Goal: Task Accomplishment & Management: Use online tool/utility

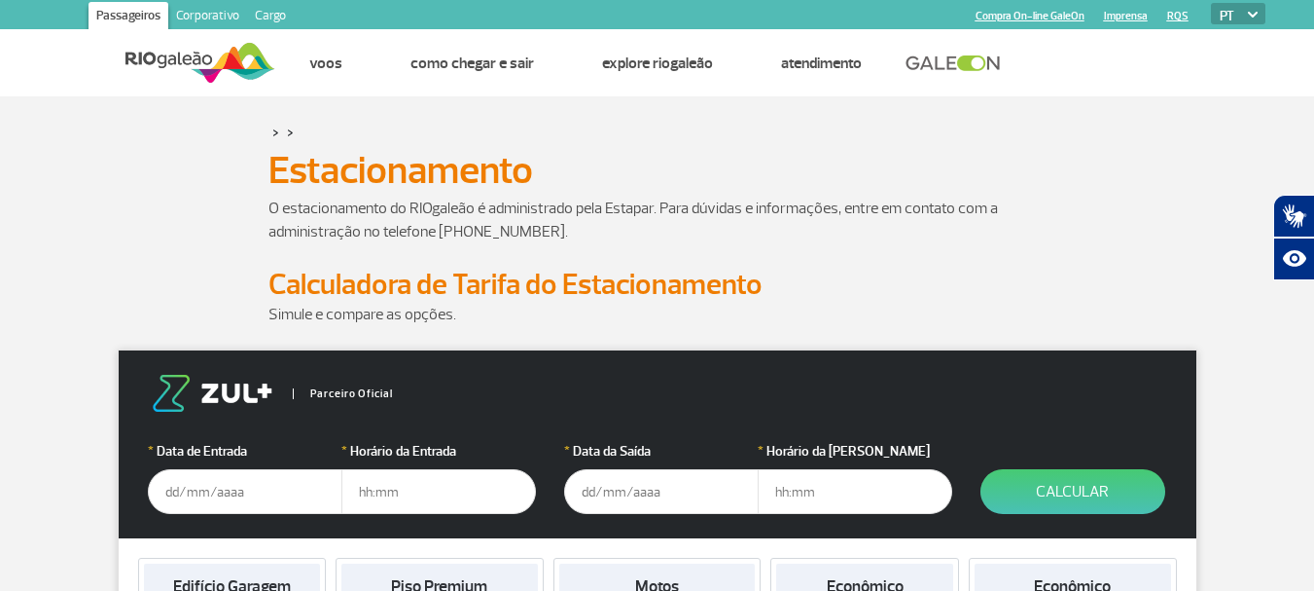
click at [702, 172] on h1 "Estacionamento" at bounding box center [658, 170] width 778 height 33
click at [284, 496] on input "text" at bounding box center [245, 491] width 195 height 45
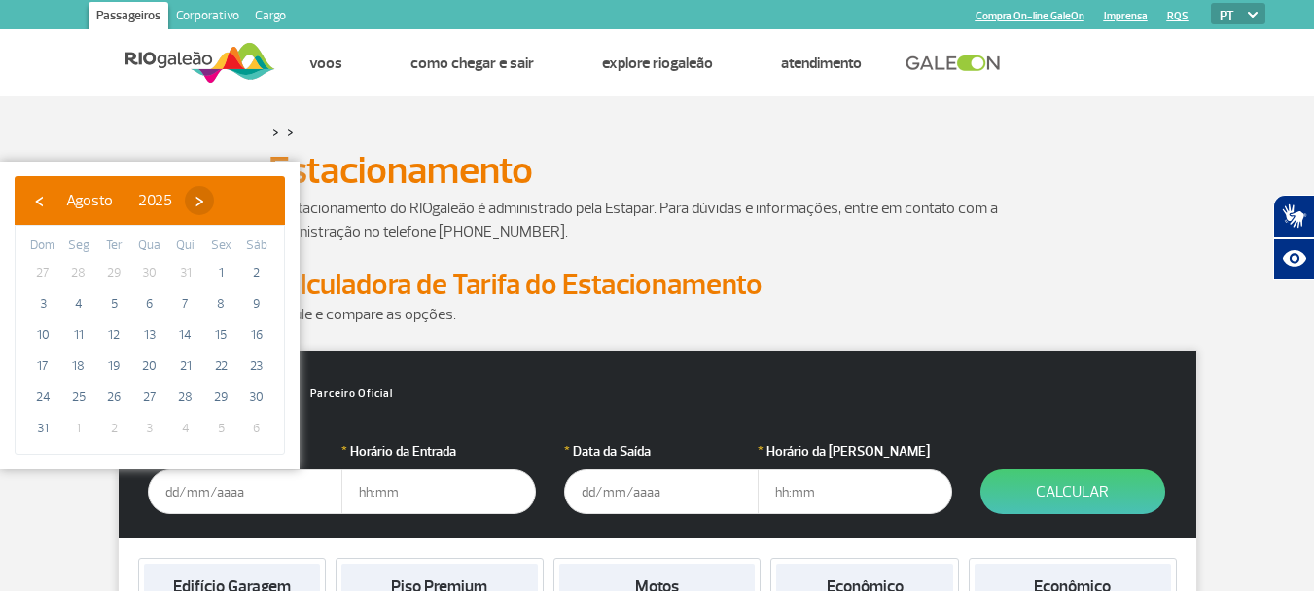
click at [214, 193] on span "›" at bounding box center [199, 200] width 29 height 29
click at [232, 193] on span "›" at bounding box center [216, 200] width 29 height 29
click at [30, 197] on span "‹" at bounding box center [38, 200] width 29 height 29
click at [219, 270] on span "5" at bounding box center [220, 272] width 31 height 31
type input "[DATE]"
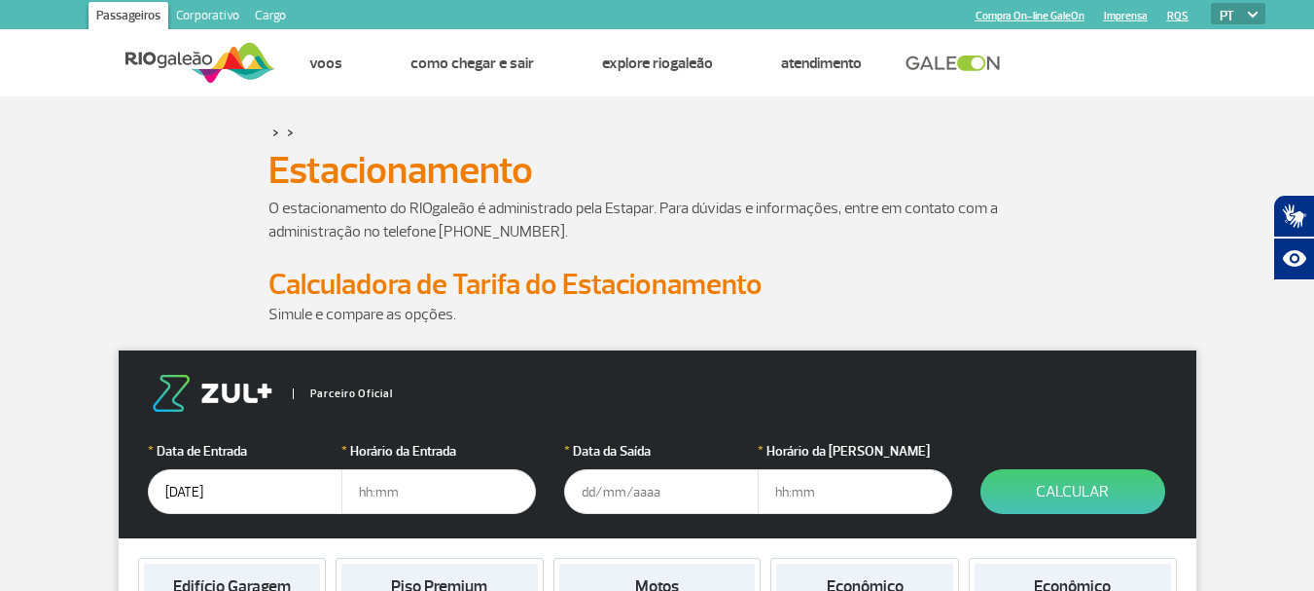
click at [393, 498] on input "text" at bounding box center [438, 491] width 195 height 45
type input "9"
click at [603, 497] on input "text" at bounding box center [661, 491] width 195 height 45
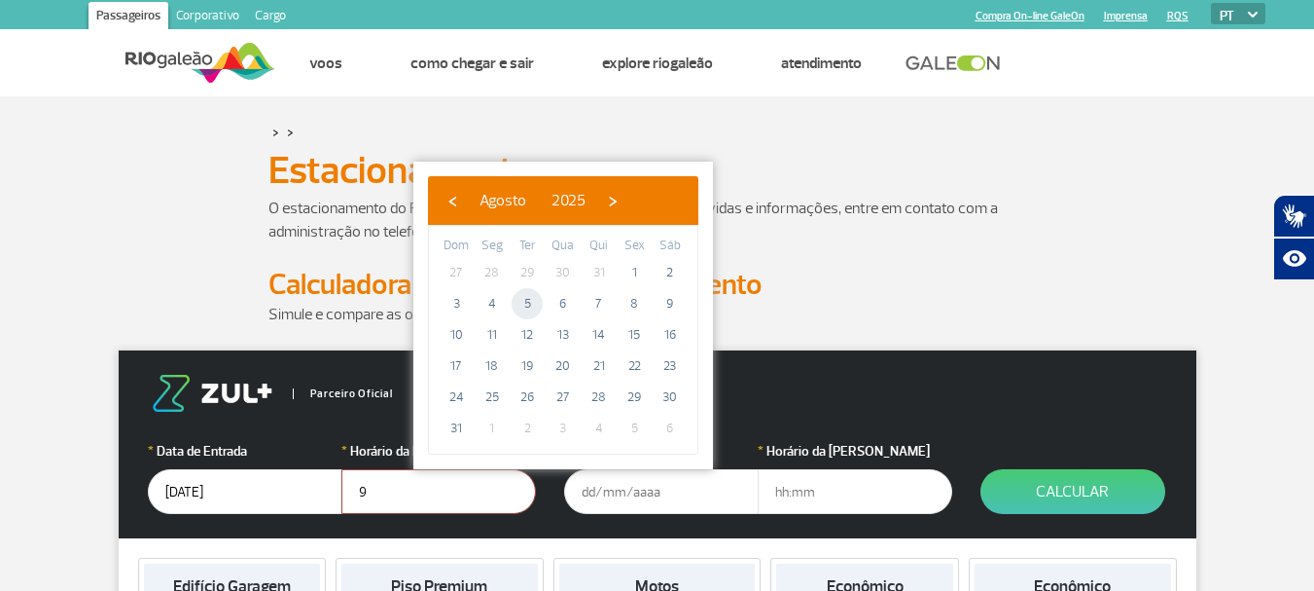
click at [521, 301] on span "5" at bounding box center [527, 303] width 31 height 31
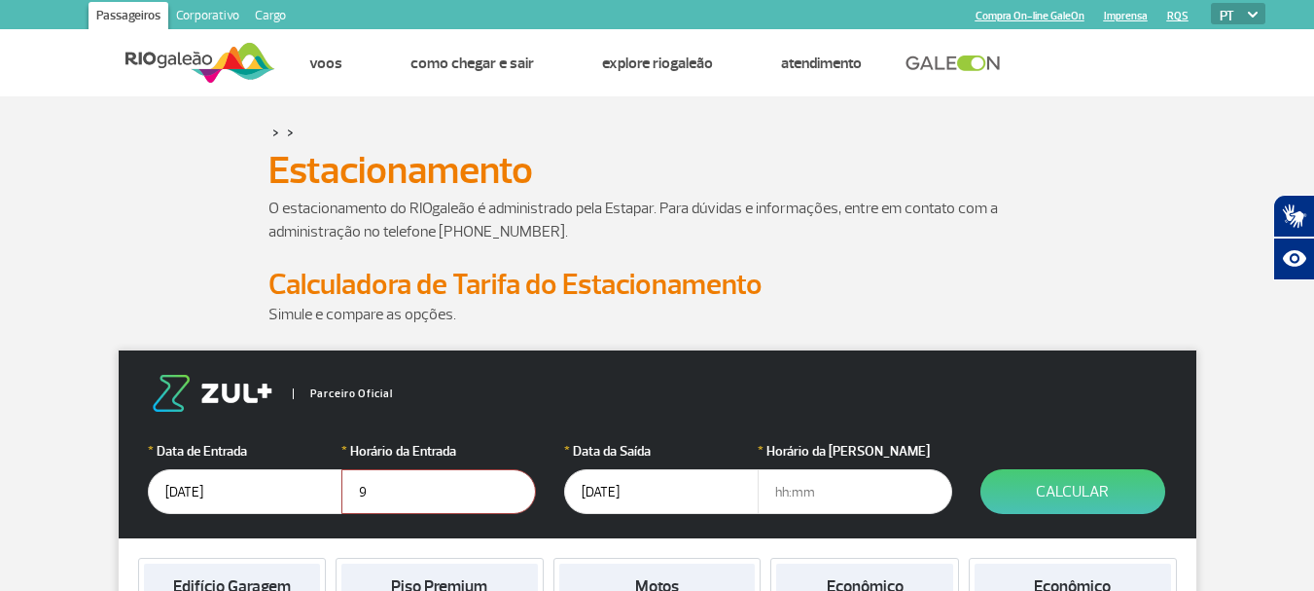
click at [813, 488] on input "text" at bounding box center [855, 491] width 195 height 45
click at [667, 491] on input "[DATE]" at bounding box center [661, 491] width 195 height 45
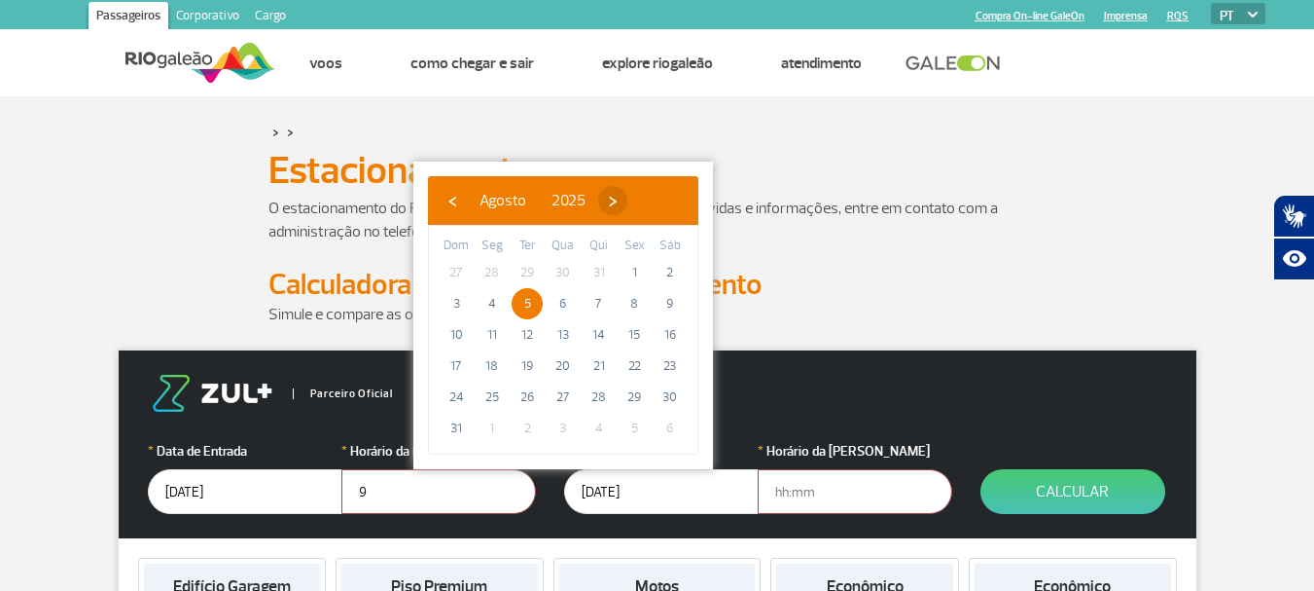
click at [628, 195] on span "›" at bounding box center [612, 200] width 29 height 29
click at [645, 195] on span "›" at bounding box center [630, 200] width 29 height 29
click at [454, 199] on span "‹" at bounding box center [452, 200] width 29 height 29
click at [631, 271] on span "5" at bounding box center [634, 272] width 31 height 31
type input "[DATE]"
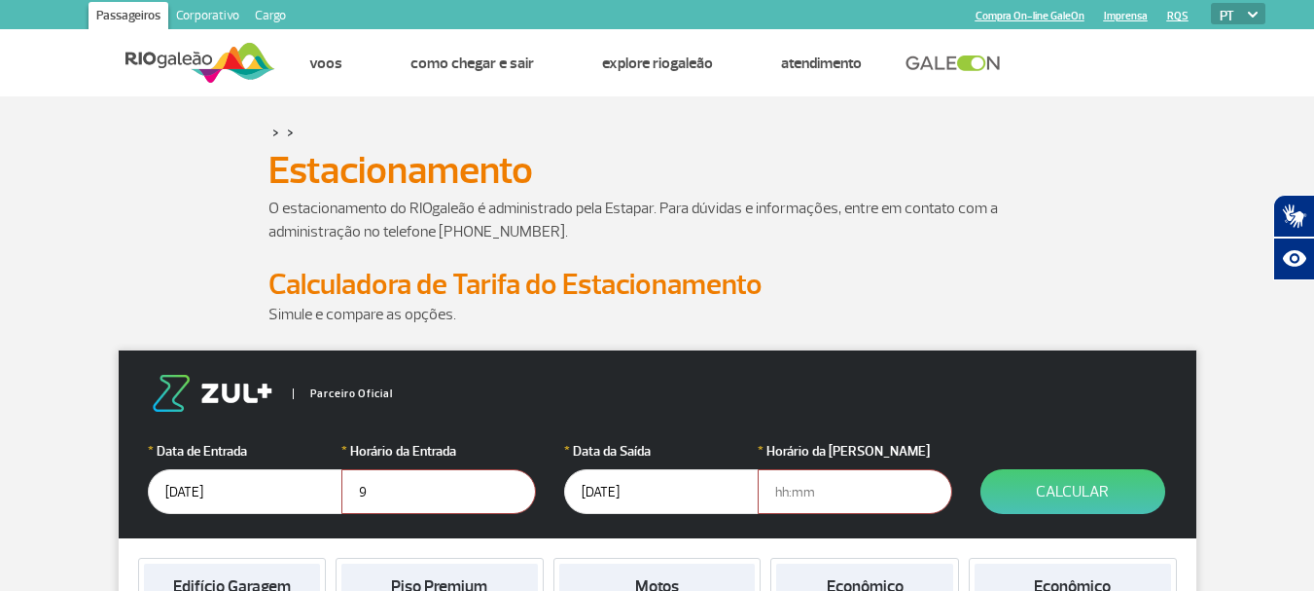
click at [801, 490] on input "text" at bounding box center [855, 491] width 195 height 45
click at [394, 490] on input "9" at bounding box center [438, 491] width 195 height 45
type input "9"
type input "09:00"
click at [845, 502] on input "text" at bounding box center [855, 491] width 195 height 45
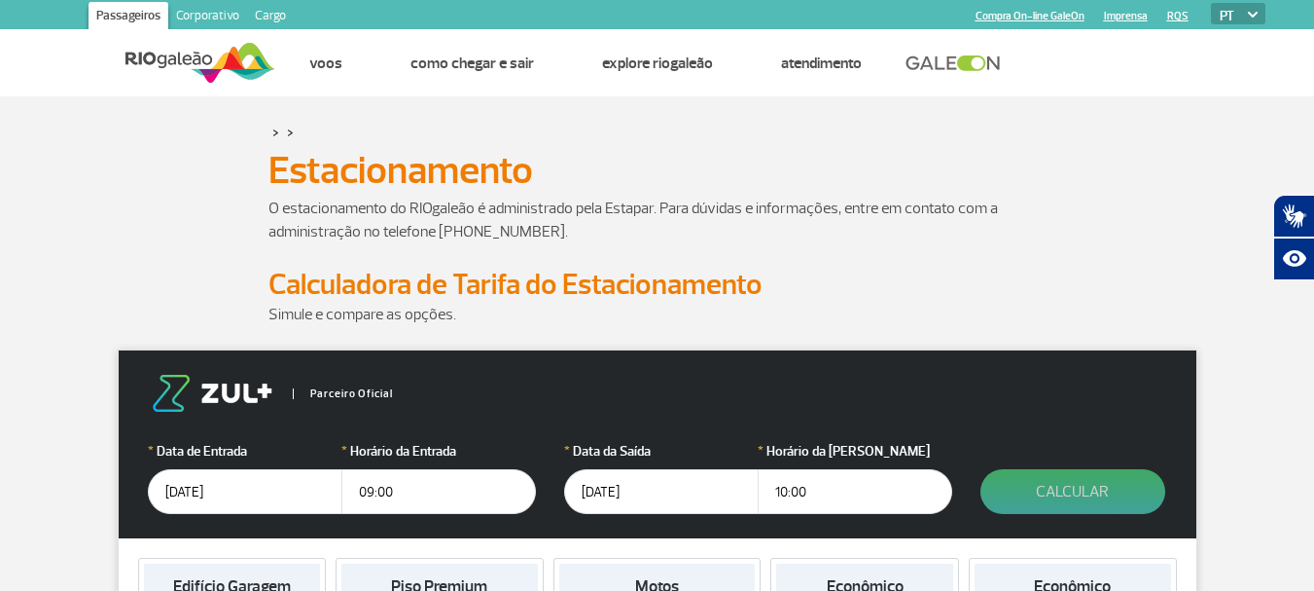
type input "10:00"
click at [1025, 486] on button "Calcular" at bounding box center [1073, 491] width 185 height 45
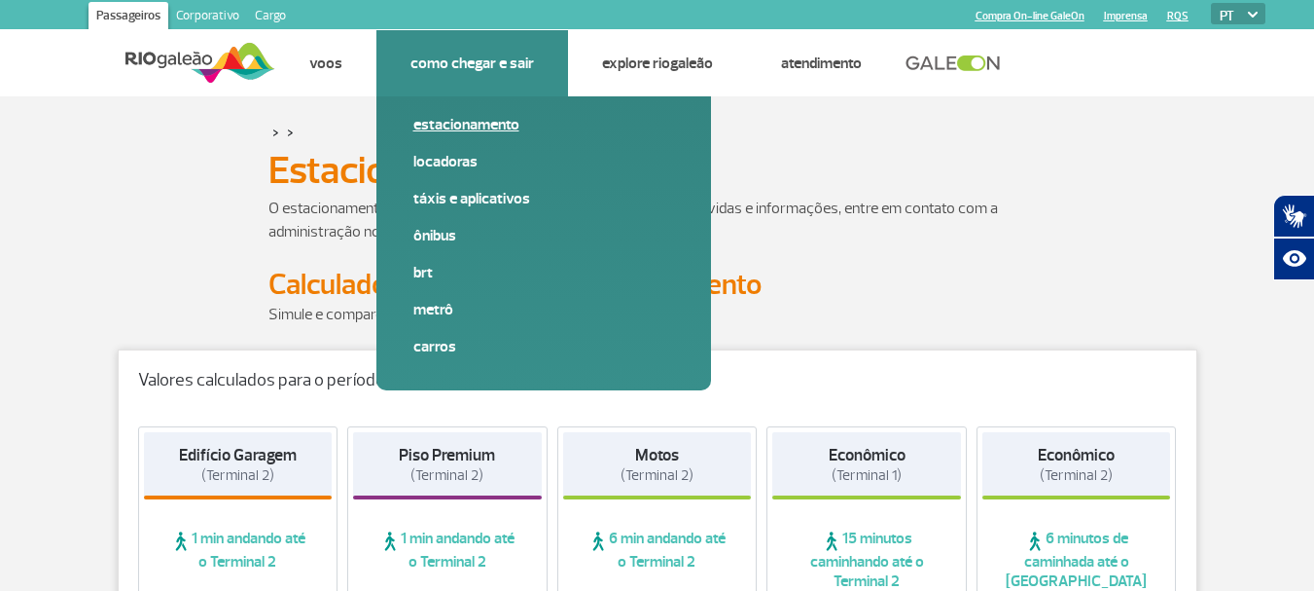
click at [460, 122] on link "Estacionamento" at bounding box center [543, 124] width 261 height 21
click at [466, 204] on link "Táxis e aplicativos" at bounding box center [543, 198] width 261 height 21
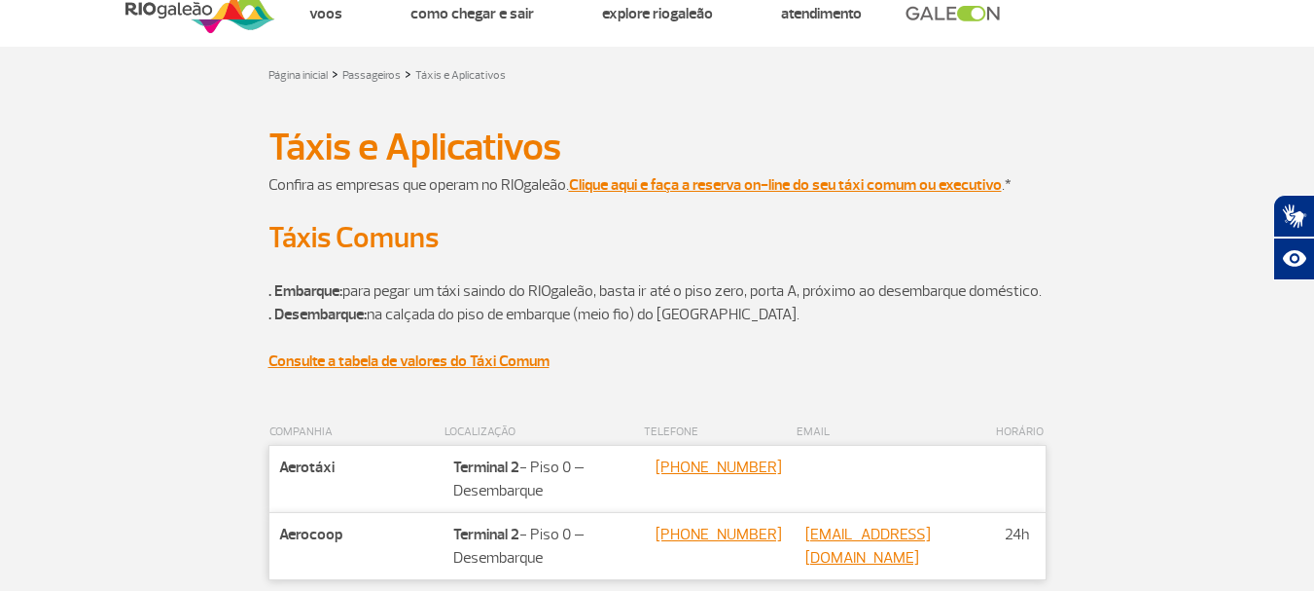
scroll to position [33, 0]
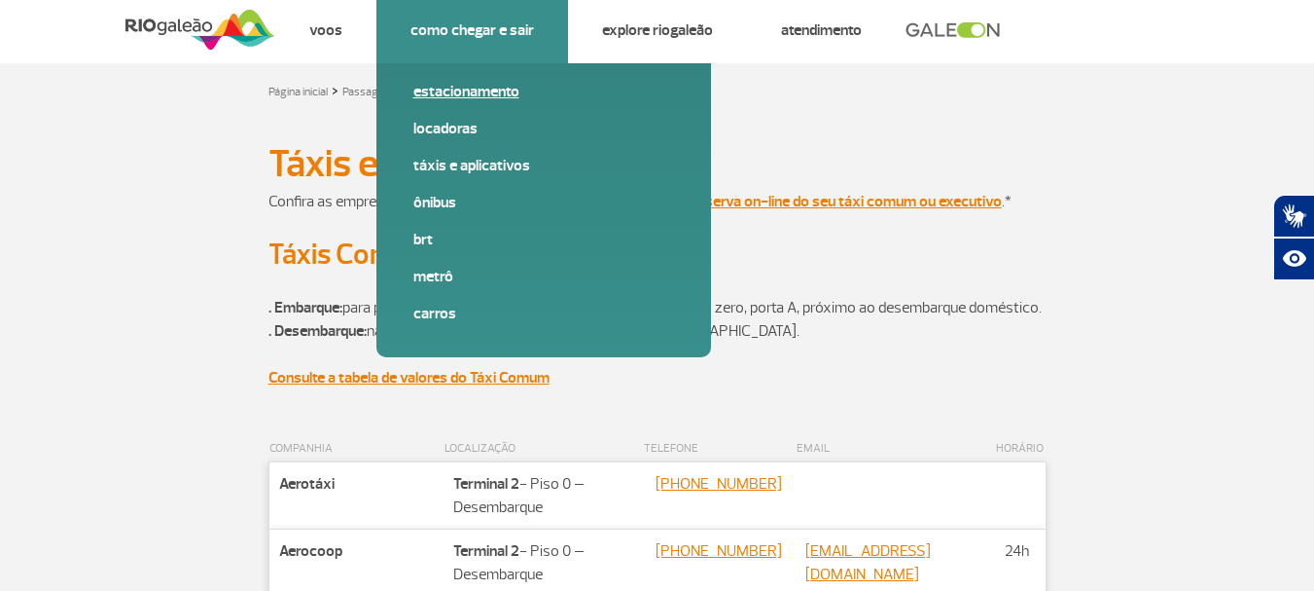
click at [496, 97] on link "Estacionamento" at bounding box center [543, 91] width 261 height 21
